Goal: Use online tool/utility: Utilize a website feature to perform a specific function

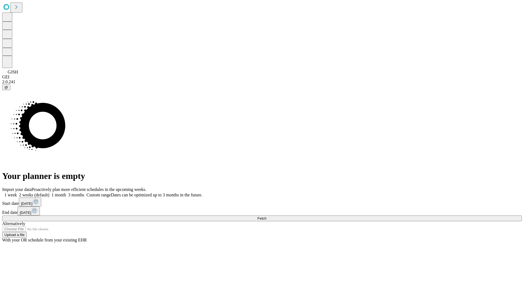
click at [266, 216] on span "Fetch" at bounding box center [261, 218] width 9 height 4
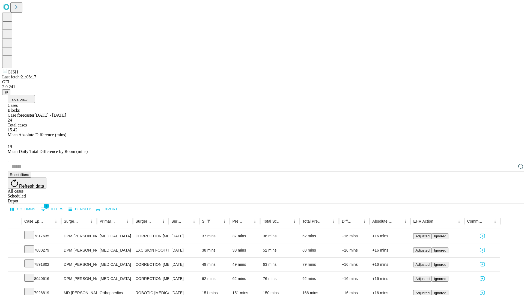
click at [27, 98] on span "Table View" at bounding box center [18, 100] width 17 height 4
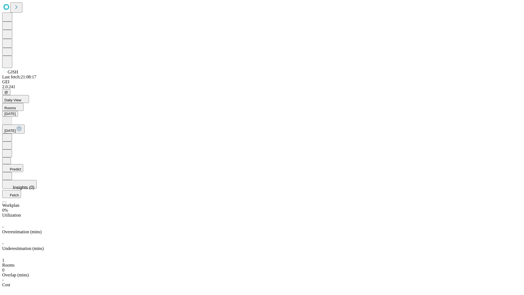
click at [23, 164] on button "Predict" at bounding box center [12, 168] width 21 height 8
